Goal: Information Seeking & Learning: Learn about a topic

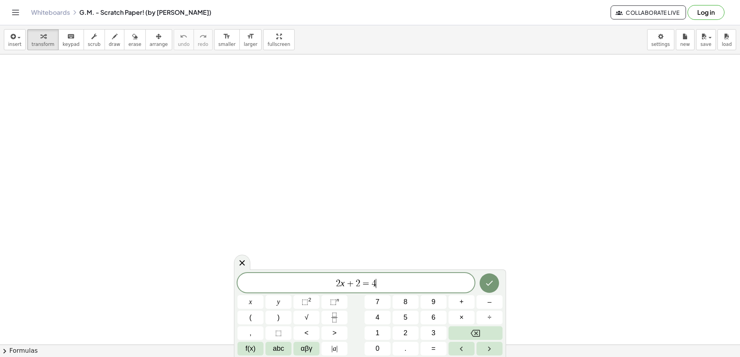
scroll to position [3, 0]
click at [491, 282] on icon "Done" at bounding box center [489, 283] width 7 height 5
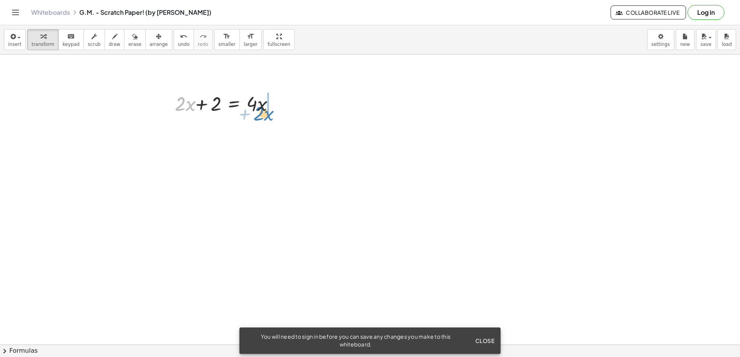
drag, startPoint x: 176, startPoint y: 107, endPoint x: 254, endPoint y: 117, distance: 79.1
click at [254, 117] on div "· 2 + · x + · 2 · x + 2 = · 4 · x" at bounding box center [223, 103] width 126 height 30
click at [275, 131] on div at bounding box center [246, 129] width 156 height 26
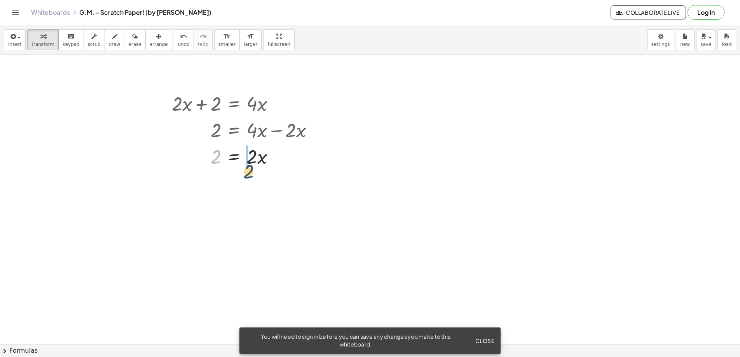
drag, startPoint x: 227, startPoint y: 167, endPoint x: 259, endPoint y: 175, distance: 32.5
drag, startPoint x: 219, startPoint y: 159, endPoint x: 248, endPoint y: 160, distance: 28.4
click at [224, 159] on div at bounding box center [246, 156] width 156 height 26
drag, startPoint x: 254, startPoint y: 161, endPoint x: 233, endPoint y: 174, distance: 24.7
click at [215, 190] on div at bounding box center [246, 188] width 156 height 39
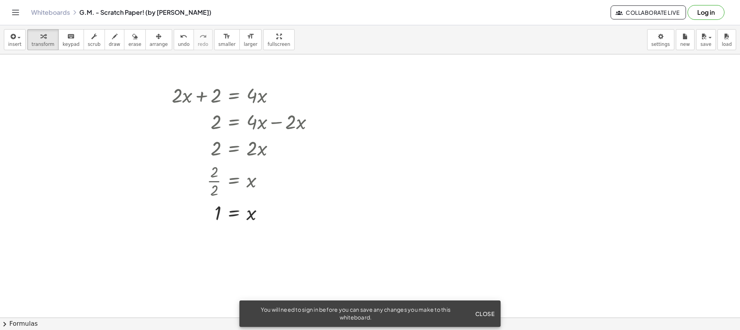
scroll to position [8, 0]
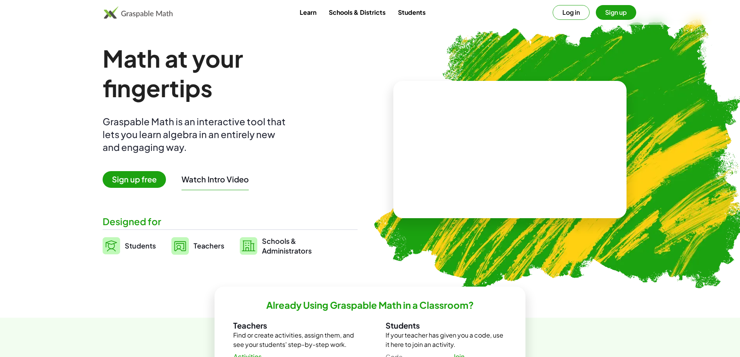
click at [572, 16] on button "Log in" at bounding box center [571, 12] width 37 height 15
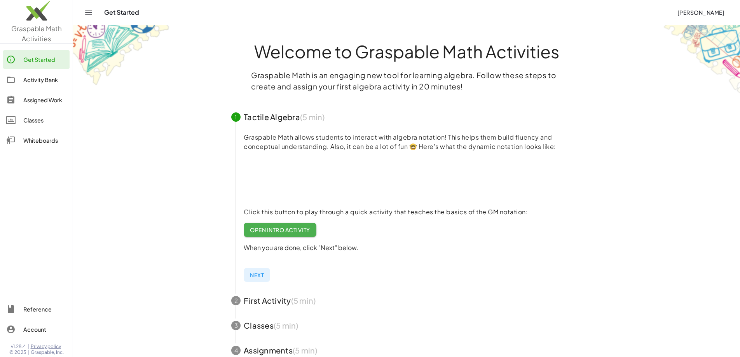
click at [44, 83] on div "Activity Bank" at bounding box center [44, 79] width 43 height 9
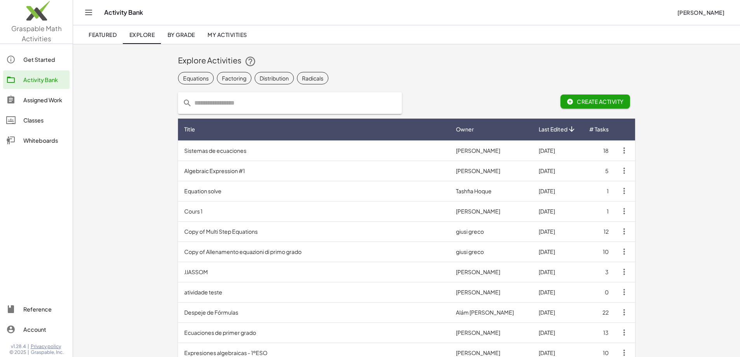
click at [243, 101] on input "text" at bounding box center [294, 103] width 205 height 22
type input "**********"
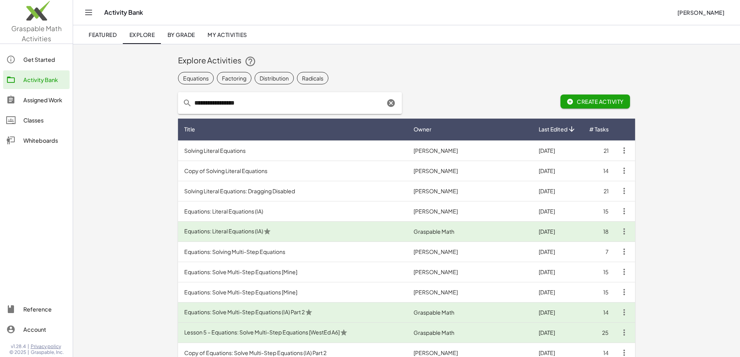
click at [247, 248] on td "Equations: Solving Multi-Step Equations" at bounding box center [292, 251] width 229 height 20
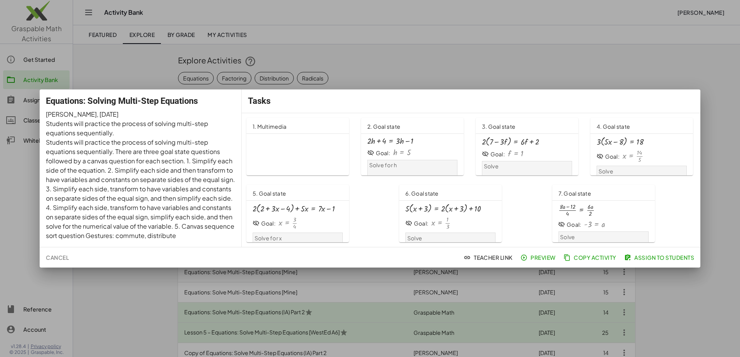
click at [353, 73] on div at bounding box center [370, 178] width 740 height 357
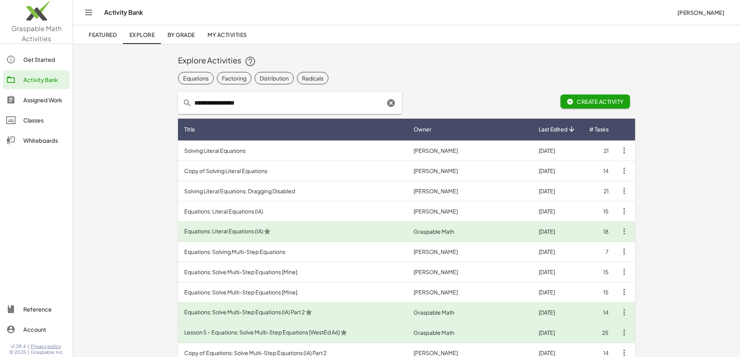
click at [271, 272] on td "Equations: Solve Multi-Step Equations [Mine]" at bounding box center [292, 272] width 229 height 20
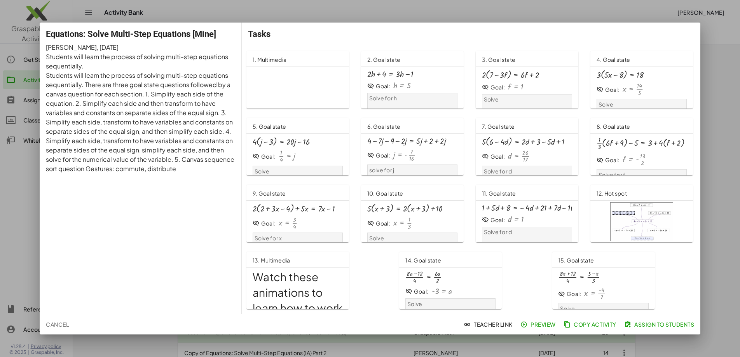
click at [379, 17] on div at bounding box center [370, 178] width 740 height 357
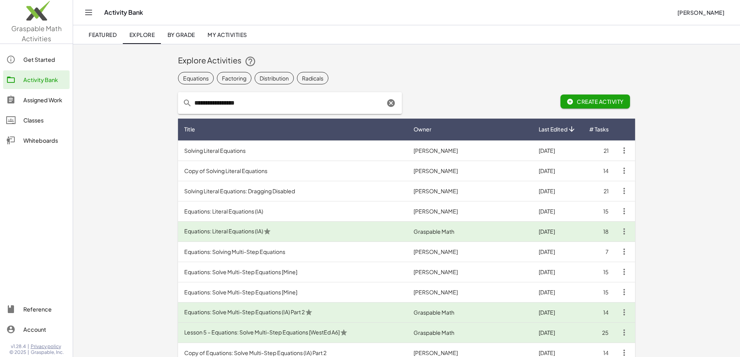
click at [272, 292] on td "Equations: Solve Multi-Step Equations [Mine]" at bounding box center [292, 292] width 229 height 20
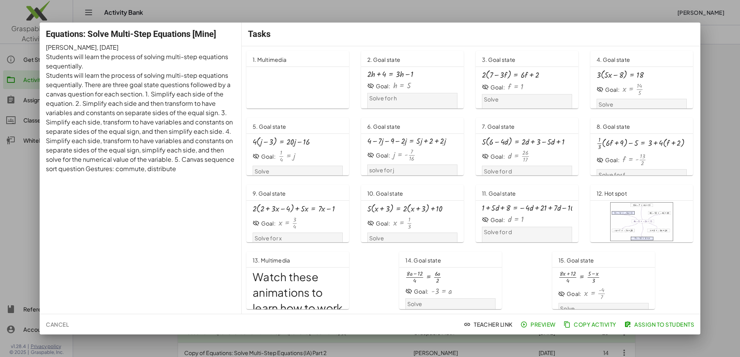
click at [540, 325] on span "Preview" at bounding box center [539, 324] width 34 height 7
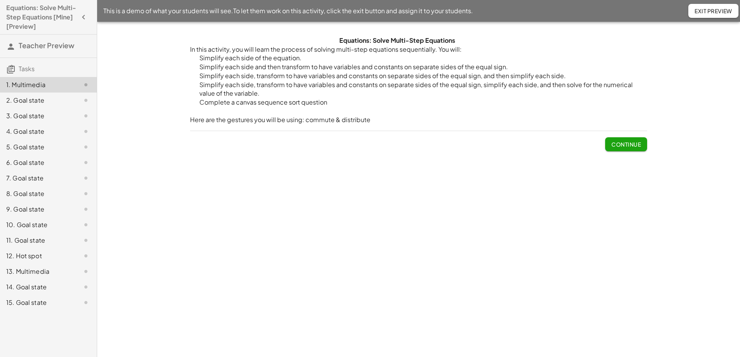
click at [612, 147] on span "Continue" at bounding box center [627, 144] width 30 height 7
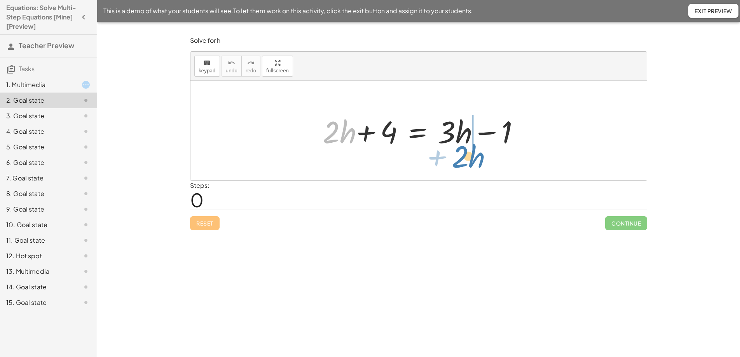
drag, startPoint x: 326, startPoint y: 131, endPoint x: 456, endPoint y: 154, distance: 131.6
click at [455, 155] on div "· 2 + · h + · 2 · h + 4 = + · 3 · h − 1" at bounding box center [419, 131] width 456 height 100
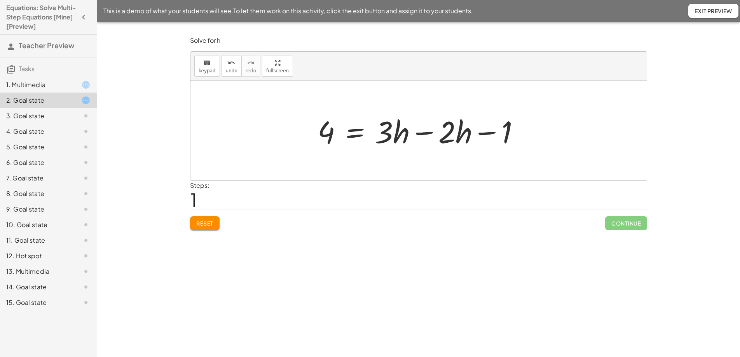
click at [427, 135] on div at bounding box center [422, 131] width 216 height 40
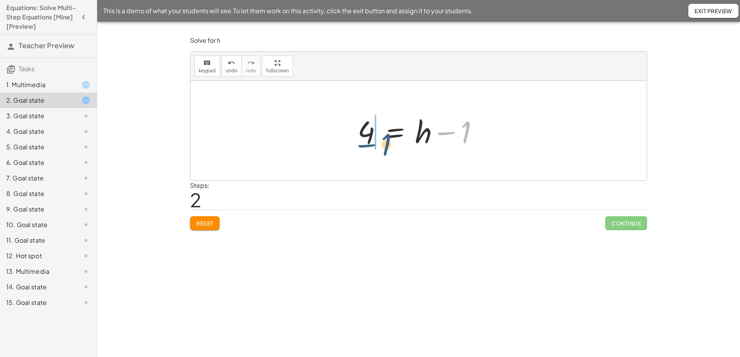
drag, startPoint x: 451, startPoint y: 135, endPoint x: 374, endPoint y: 148, distance: 77.7
click at [368, 147] on div at bounding box center [421, 131] width 135 height 40
click at [390, 134] on div at bounding box center [421, 131] width 135 height 40
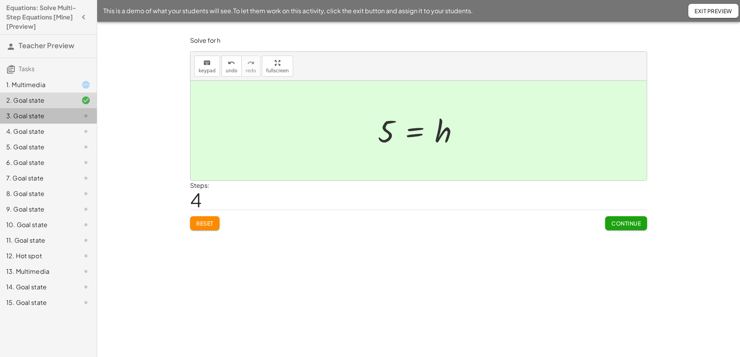
click at [79, 112] on div at bounding box center [80, 115] width 22 height 9
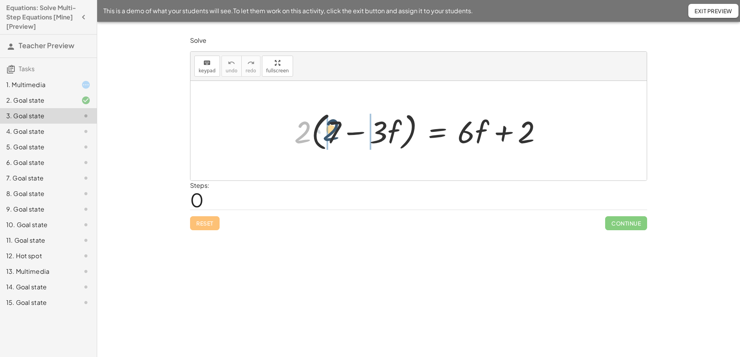
drag, startPoint x: 304, startPoint y: 133, endPoint x: 334, endPoint y: 130, distance: 30.0
click at [334, 130] on div at bounding box center [421, 130] width 262 height 45
